Goal: Navigation & Orientation: Find specific page/section

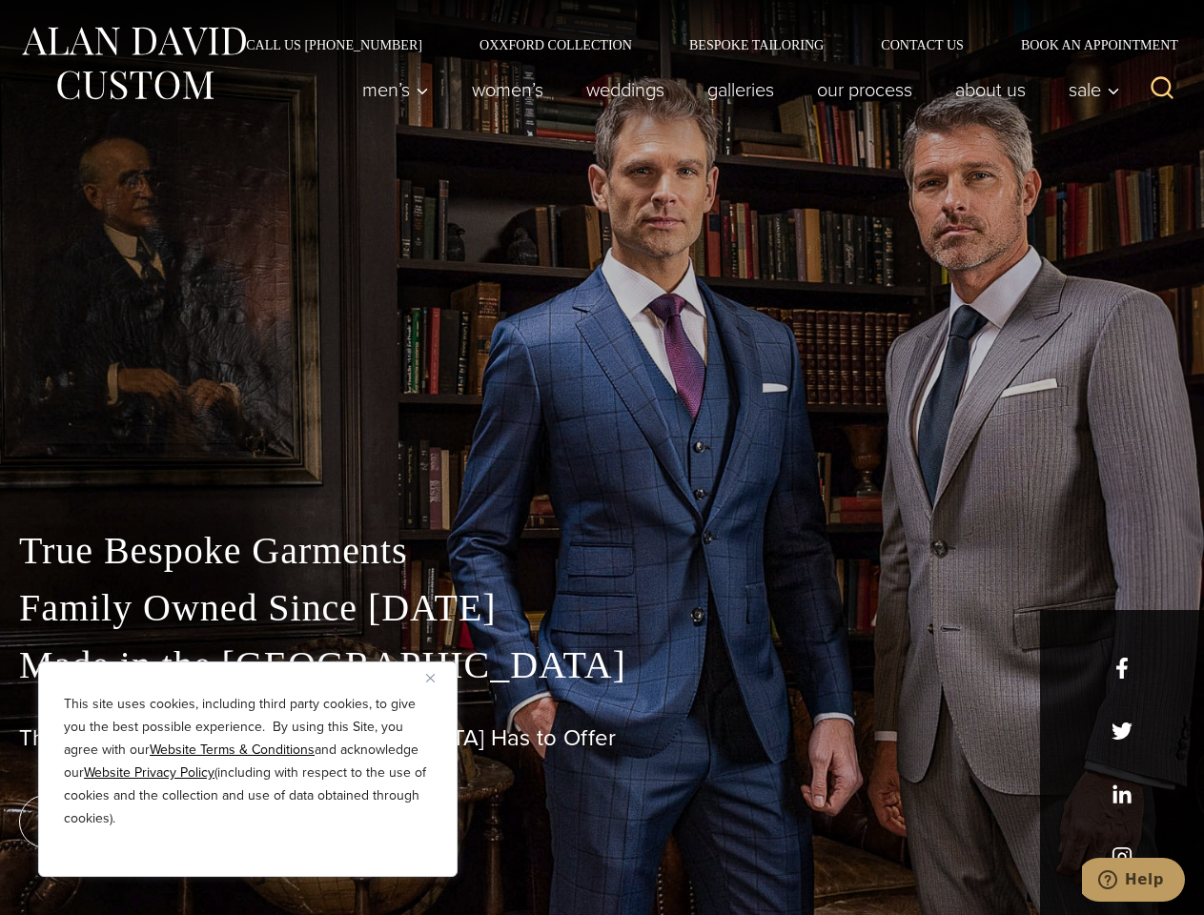
click at [601, 458] on div "True Bespoke Garments Family Owned Since [DATE] Made in [GEOGRAPHIC_DATA] The B…" at bounding box center [602, 671] width 1204 height 488
click at [438, 678] on button "Close" at bounding box center [437, 677] width 23 height 23
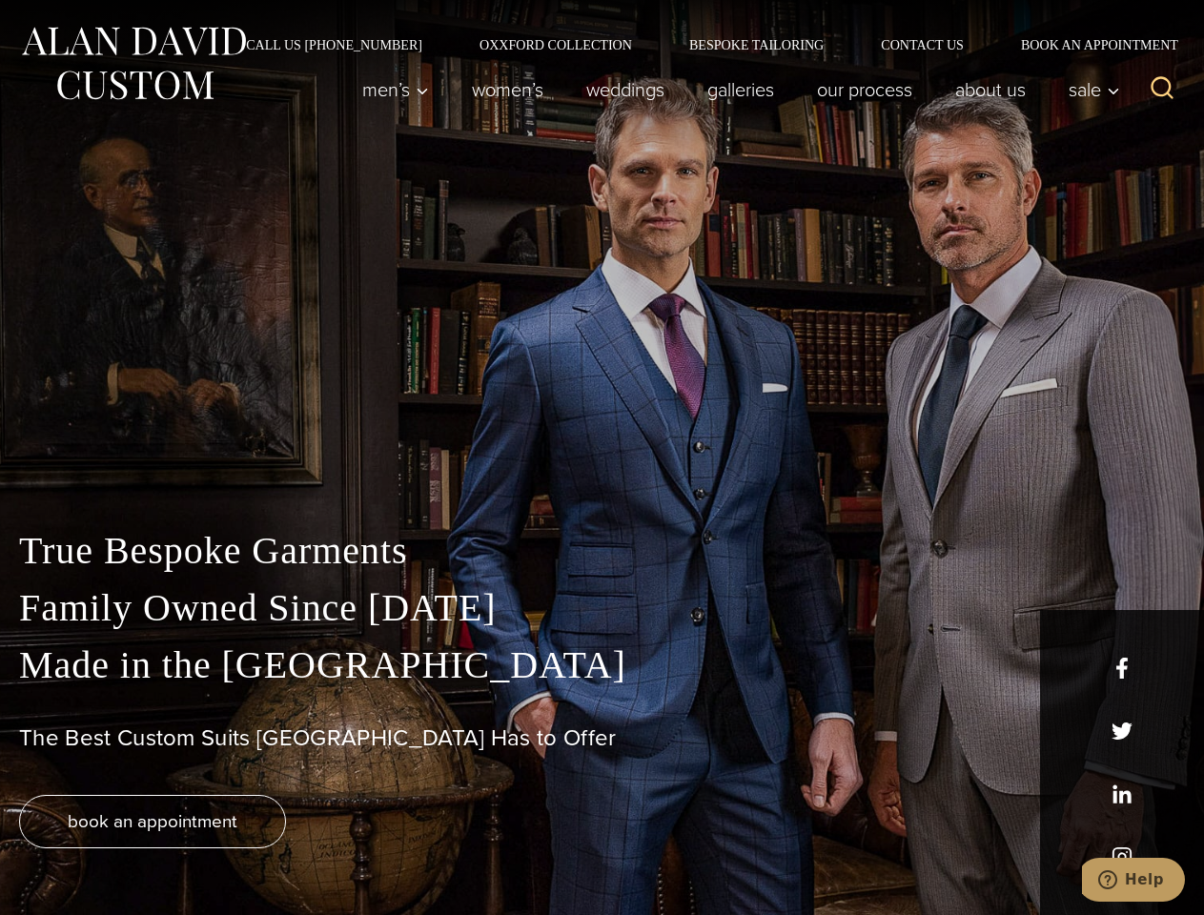
click at [248, 851] on div "True Bespoke Garments Family Owned Since [DATE] Made in [GEOGRAPHIC_DATA] The B…" at bounding box center [602, 718] width 1204 height 393
click at [1162, 90] on icon "Search" at bounding box center [1163, 88] width 28 height 28
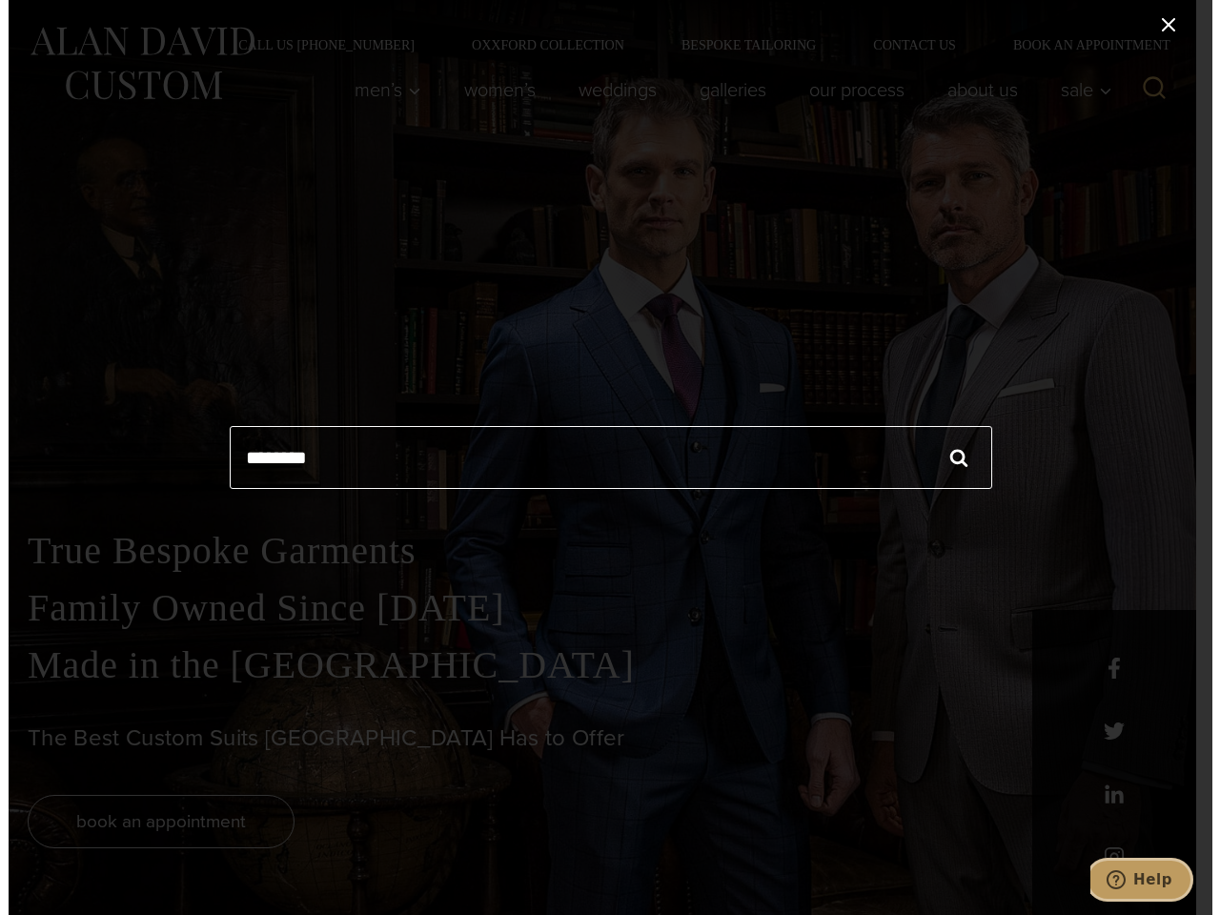
click at [1125, 880] on icon "Help" at bounding box center [1115, 879] width 19 height 19
